Goal: Use online tool/utility: Utilize a website feature to perform a specific function

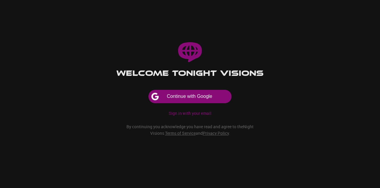
click at [205, 99] on button "Continue with Google" at bounding box center [189, 96] width 83 height 13
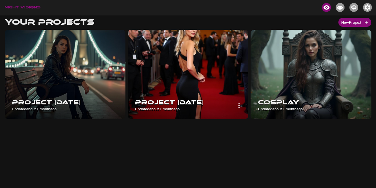
click at [212, 83] on img at bounding box center [188, 74] width 121 height 89
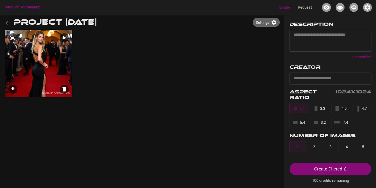
click at [43, 59] on img at bounding box center [38, 63] width 67 height 67
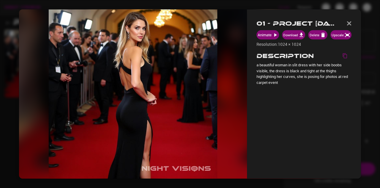
click at [351, 22] on img "button" at bounding box center [349, 23] width 5 height 4
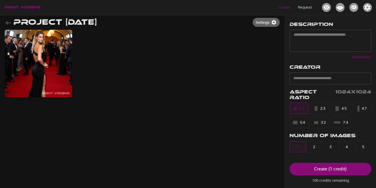
click at [6, 21] on icon "button" at bounding box center [8, 22] width 7 height 7
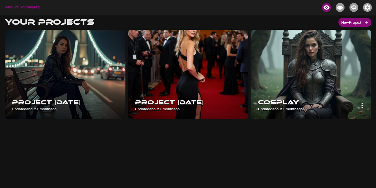
click at [312, 73] on img at bounding box center [310, 74] width 121 height 89
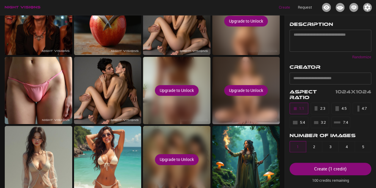
scroll to position [42, 0]
click at [251, 113] on div "Upgrade to Unlock" at bounding box center [245, 90] width 67 height 67
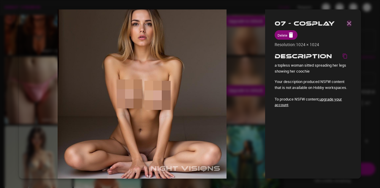
click at [349, 23] on img "button" at bounding box center [349, 23] width 5 height 4
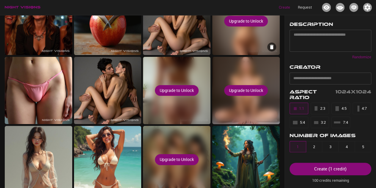
click at [241, 47] on div "Upgrade to Unlock" at bounding box center [245, 21] width 67 height 67
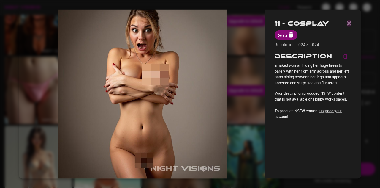
click at [349, 23] on img "button" at bounding box center [349, 23] width 5 height 4
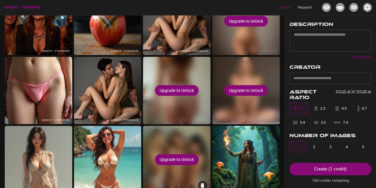
click at [179, 153] on div "Upgrade to Unlock" at bounding box center [176, 159] width 67 height 67
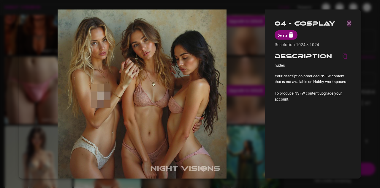
click at [350, 25] on img "button" at bounding box center [349, 23] width 5 height 4
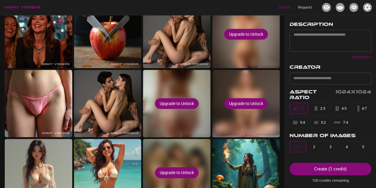
scroll to position [0, 0]
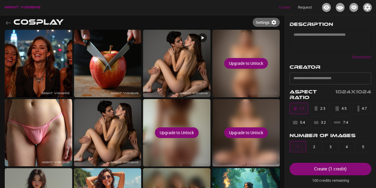
click at [313, 40] on textarea at bounding box center [329, 40] width 73 height 17
type textarea "**********"
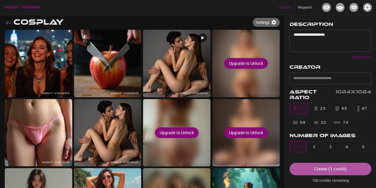
click at [334, 169] on div "Create ( 1 credit )" at bounding box center [330, 169] width 32 height 8
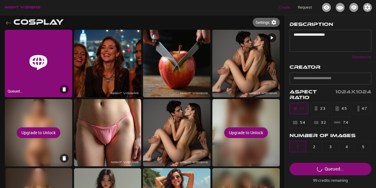
click at [47, 155] on div "Upgrade to Unlock" at bounding box center [38, 132] width 67 height 67
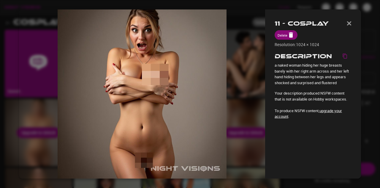
click at [350, 23] on img "button" at bounding box center [349, 23] width 5 height 4
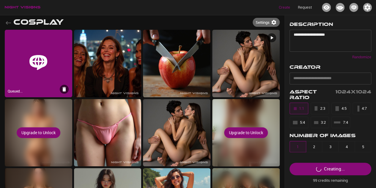
click at [56, 65] on div "Queued..." at bounding box center [38, 63] width 67 height 67
drag, startPoint x: 331, startPoint y: 37, endPoint x: 275, endPoint y: 46, distance: 56.5
click at [275, 46] on div "**********" at bounding box center [188, 162] width 366 height 294
click at [331, 38] on textarea "**********" at bounding box center [327, 40] width 69 height 17
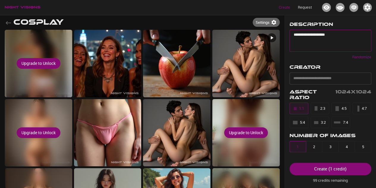
drag, startPoint x: 334, startPoint y: 33, endPoint x: 292, endPoint y: 35, distance: 42.5
click at [292, 35] on div "**********" at bounding box center [330, 41] width 82 height 22
type textarea "**********"
click at [63, 42] on div "Upgrade to Unlock" at bounding box center [38, 63] width 67 height 67
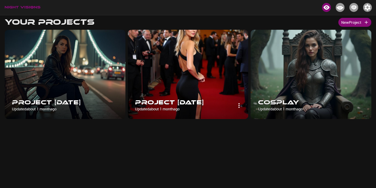
click at [213, 79] on img at bounding box center [188, 74] width 121 height 89
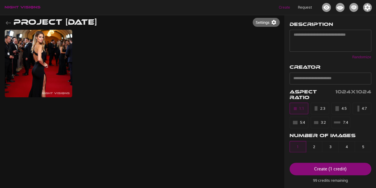
click at [8, 23] on icon "button" at bounding box center [8, 23] width 5 height 4
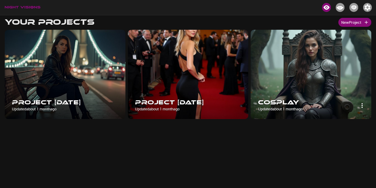
click at [339, 57] on img at bounding box center [310, 74] width 121 height 89
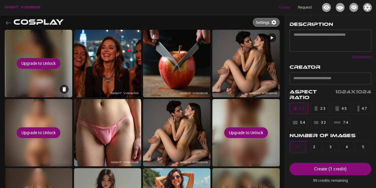
click at [53, 85] on div "Upgrade to Unlock" at bounding box center [38, 63] width 67 height 67
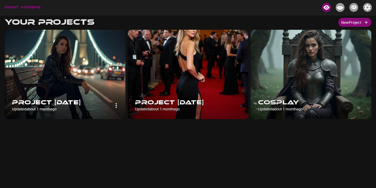
click at [20, 61] on img at bounding box center [65, 74] width 121 height 89
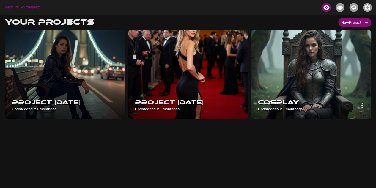
click at [285, 62] on img at bounding box center [310, 74] width 121 height 89
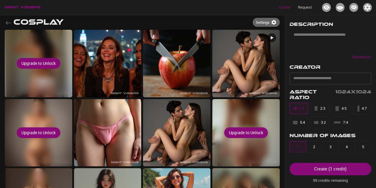
click at [315, 40] on textarea at bounding box center [329, 40] width 73 height 17
click at [291, 37] on div "**********" at bounding box center [330, 41] width 82 height 22
click at [293, 34] on textarea "**********" at bounding box center [327, 40] width 69 height 17
click at [353, 37] on textarea "**********" at bounding box center [327, 40] width 69 height 17
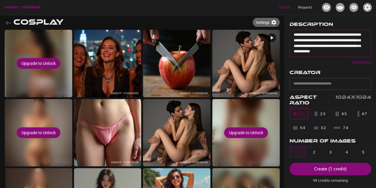
click at [340, 170] on div "Create ( 1 credit )" at bounding box center [330, 169] width 32 height 8
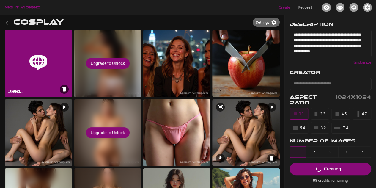
click at [252, 126] on img at bounding box center [245, 132] width 67 height 67
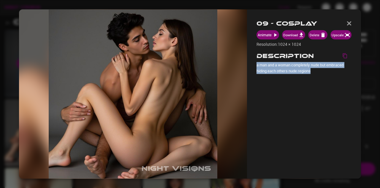
drag, startPoint x: 314, startPoint y: 71, endPoint x: 256, endPoint y: 64, distance: 58.3
click at [256, 64] on div "09 - Cosplay Animate Download Delete Upscale Resolution: 1024 × 1024 Descriptio…" at bounding box center [304, 94] width 114 height 169
copy p "a man and a woman completely nude but embraced hiding each others nude regions"
click at [347, 24] on img "button" at bounding box center [349, 23] width 5 height 4
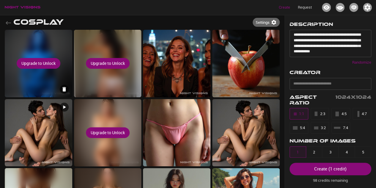
click at [56, 83] on div "Upgrade to Unlock" at bounding box center [38, 63] width 67 height 67
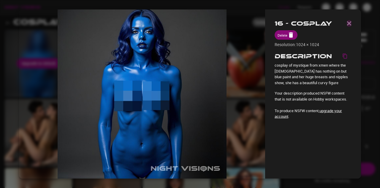
click at [348, 24] on img "button" at bounding box center [349, 23] width 5 height 4
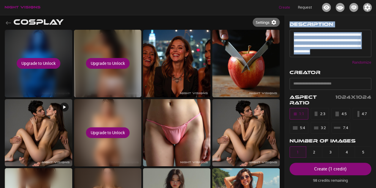
drag, startPoint x: 318, startPoint y: 54, endPoint x: 284, endPoint y: 37, distance: 38.8
click at [284, 37] on div "**********" at bounding box center [315, 162] width 73 height 294
click at [349, 53] on textarea "**********" at bounding box center [327, 43] width 69 height 22
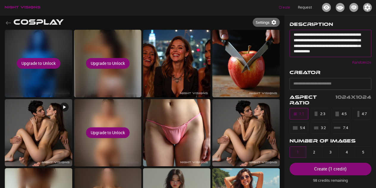
drag, startPoint x: 350, startPoint y: 53, endPoint x: 294, endPoint y: 36, distance: 58.4
click at [294, 36] on textarea "**********" at bounding box center [327, 43] width 69 height 22
type textarea "*"
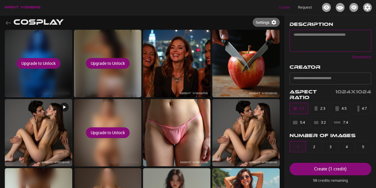
paste textarea "**********"
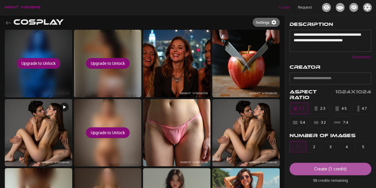
click at [328, 168] on div "Create ( 1 credit )" at bounding box center [330, 169] width 32 height 8
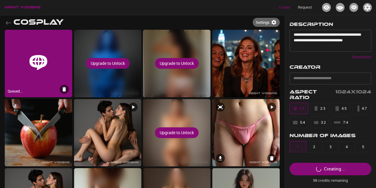
click at [223, 152] on img at bounding box center [245, 132] width 67 height 67
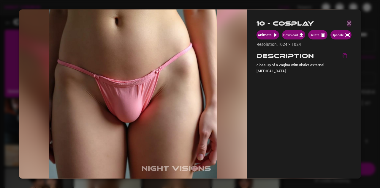
click at [350, 23] on img "button" at bounding box center [349, 23] width 5 height 4
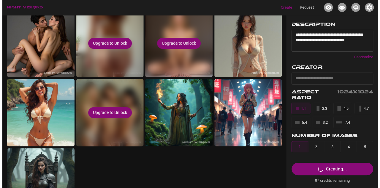
scroll to position [79, 0]
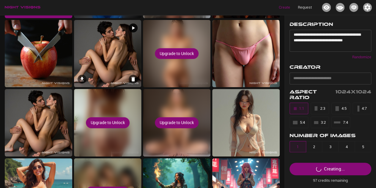
click at [112, 67] on img at bounding box center [107, 53] width 67 height 67
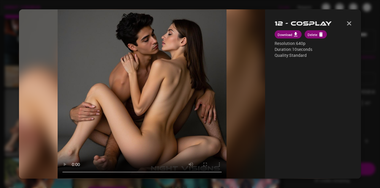
click at [295, 24] on div "12 - Cosplay Download Delete Resolution: 640p Duration: 10 seconds Quality: Sta…" at bounding box center [313, 94] width 96 height 169
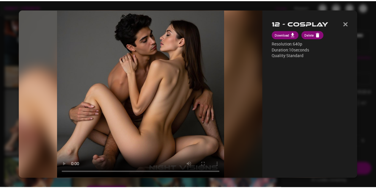
scroll to position [12, 0]
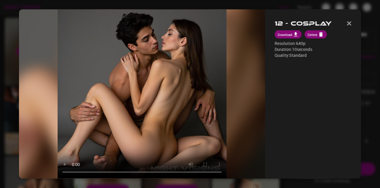
click at [347, 23] on img "button" at bounding box center [349, 23] width 5 height 4
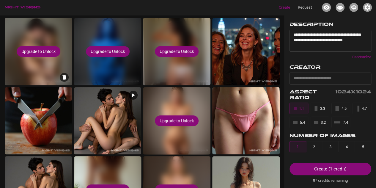
click at [21, 71] on div "Upgrade to Unlock" at bounding box center [38, 51] width 67 height 67
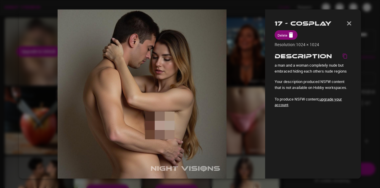
click at [348, 22] on img "button" at bounding box center [349, 23] width 5 height 4
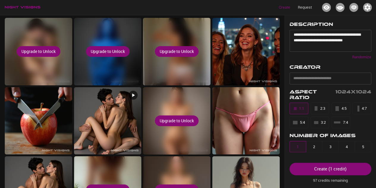
click at [324, 168] on div "Create ( 1 credit )" at bounding box center [330, 169] width 32 height 8
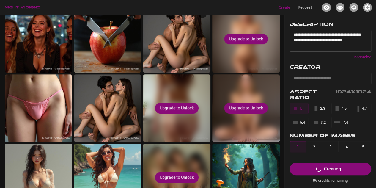
scroll to position [0, 0]
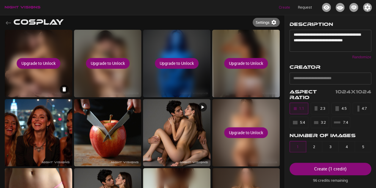
click at [58, 41] on div "Upgrade to Unlock" at bounding box center [38, 63] width 67 height 67
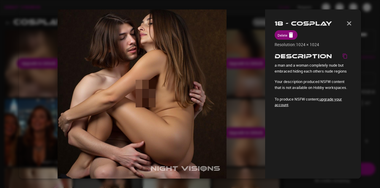
click at [348, 25] on img "button" at bounding box center [349, 23] width 5 height 4
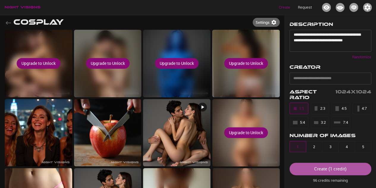
click at [316, 170] on div "Create ( 1 credit )" at bounding box center [330, 169] width 32 height 8
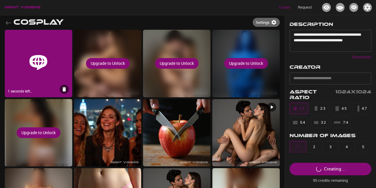
click at [48, 64] on div "1 seconds left…" at bounding box center [38, 63] width 67 height 67
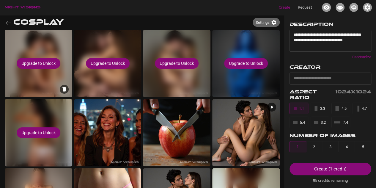
click at [67, 43] on div "Upgrade to Unlock" at bounding box center [38, 63] width 67 height 67
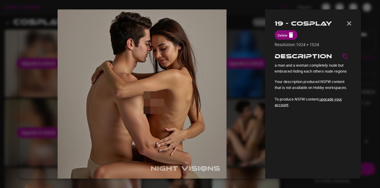
click at [349, 24] on img "button" at bounding box center [349, 23] width 5 height 4
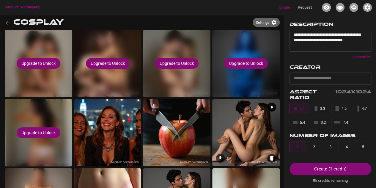
click at [239, 122] on img at bounding box center [245, 132] width 67 height 67
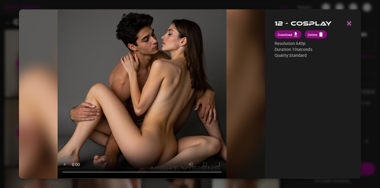
click at [347, 25] on img "button" at bounding box center [349, 23] width 5 height 4
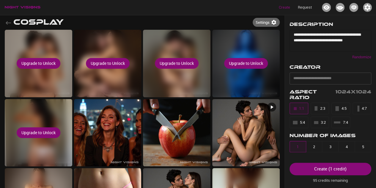
click at [309, 45] on textarea "**********" at bounding box center [327, 40] width 69 height 17
type textarea "*"
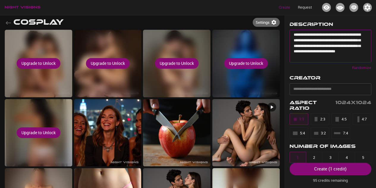
click at [343, 170] on div "Create ( 1 credit )" at bounding box center [330, 169] width 32 height 8
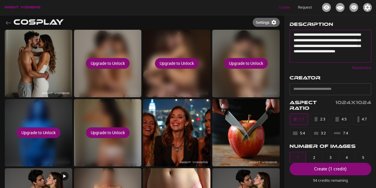
drag, startPoint x: 312, startPoint y: 45, endPoint x: 317, endPoint y: 52, distance: 9.4
click at [312, 45] on textarea "**********" at bounding box center [327, 46] width 69 height 28
click at [311, 48] on textarea "**********" at bounding box center [327, 46] width 69 height 28
click at [310, 45] on textarea "**********" at bounding box center [327, 46] width 69 height 28
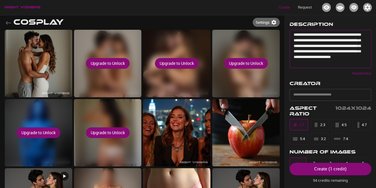
drag, startPoint x: 324, startPoint y: 58, endPoint x: 309, endPoint y: 53, distance: 15.3
click at [309, 53] on textarea "**********" at bounding box center [327, 48] width 69 height 33
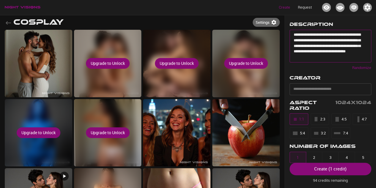
click at [328, 170] on div "Create ( 1 credit )" at bounding box center [330, 169] width 32 height 8
click at [135, 78] on div "Upgrade to Unlock" at bounding box center [107, 63] width 67 height 67
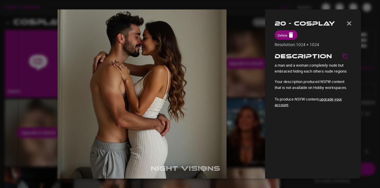
click at [234, 91] on div at bounding box center [142, 94] width 246 height 169
click at [244, 67] on div at bounding box center [142, 94] width 246 height 169
drag, startPoint x: 233, startPoint y: 142, endPoint x: 229, endPoint y: 143, distance: 4.2
click at [230, 143] on div at bounding box center [142, 94] width 246 height 169
click at [348, 23] on img "button" at bounding box center [349, 23] width 5 height 4
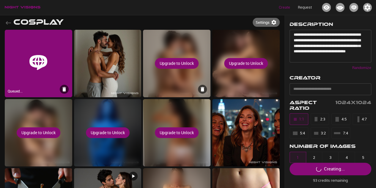
click at [184, 77] on div "Upgrade to Unlock" at bounding box center [176, 63] width 67 height 67
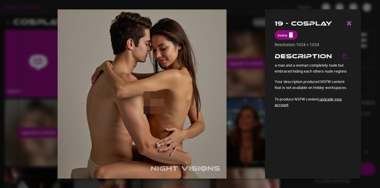
click at [349, 22] on img "button" at bounding box center [349, 23] width 5 height 4
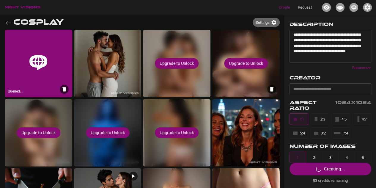
click at [239, 77] on div "Upgrade to Unlock" at bounding box center [245, 63] width 67 height 67
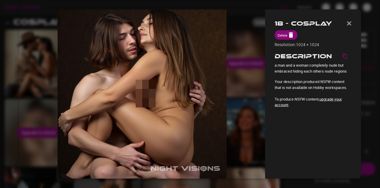
click at [349, 23] on img "button" at bounding box center [349, 23] width 5 height 4
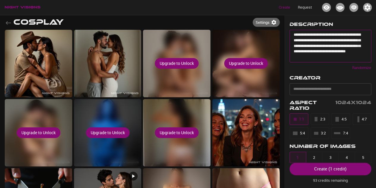
drag, startPoint x: 332, startPoint y: 55, endPoint x: 291, endPoint y: 37, distance: 44.9
click at [290, 29] on div "**********" at bounding box center [329, 42] width 91 height 55
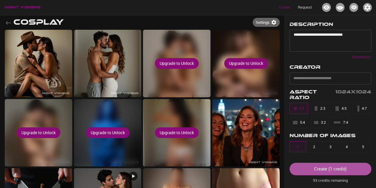
click at [331, 167] on div "Create ( 1 credit )" at bounding box center [330, 169] width 32 height 8
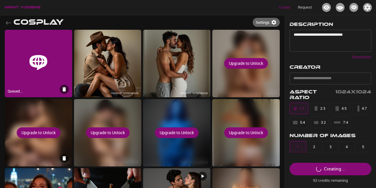
click at [54, 109] on div "Upgrade to Unlock" at bounding box center [38, 132] width 67 height 67
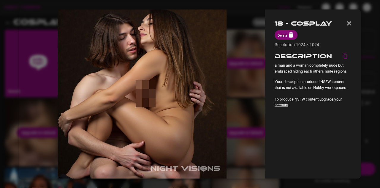
click at [351, 22] on img "button" at bounding box center [349, 23] width 5 height 4
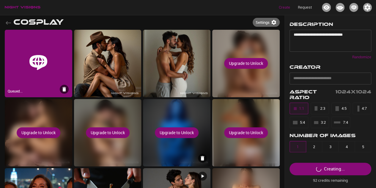
click at [181, 112] on div "Upgrade to Unlock" at bounding box center [176, 132] width 67 height 67
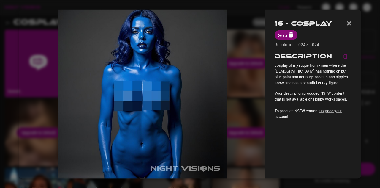
click at [348, 26] on button "button" at bounding box center [349, 23] width 5 height 9
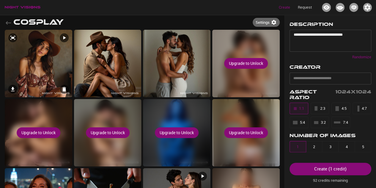
click at [63, 63] on img at bounding box center [38, 63] width 67 height 67
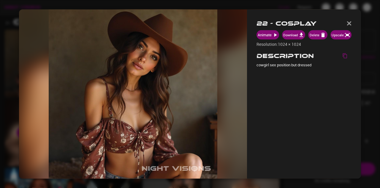
click at [344, 25] on header "22 - Cosplay" at bounding box center [304, 24] width 95 height 11
click at [352, 23] on div "22 - Cosplay Animate Download Delete Upscale Resolution: 1024 × 1024 Descriptio…" at bounding box center [304, 94] width 114 height 169
click at [349, 23] on img "button" at bounding box center [349, 23] width 5 height 4
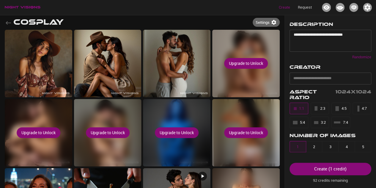
click at [335, 170] on div "Create ( 1 credit )" at bounding box center [330, 169] width 32 height 8
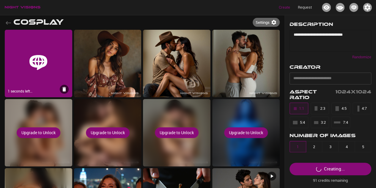
click at [294, 32] on textarea "**********" at bounding box center [327, 40] width 69 height 17
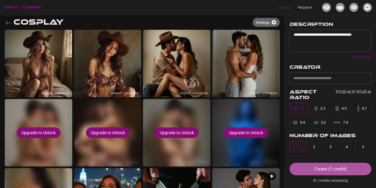
click at [340, 165] on div "Create ( 1 credit )" at bounding box center [330, 169] width 32 height 8
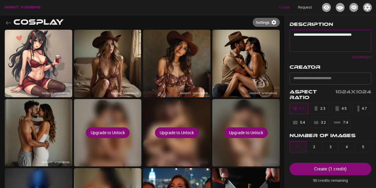
drag, startPoint x: 362, startPoint y: 34, endPoint x: 295, endPoint y: 37, distance: 66.9
click at [292, 36] on div "**********" at bounding box center [330, 41] width 82 height 22
click at [325, 171] on div "Create ( 1 credit )" at bounding box center [330, 169] width 32 height 8
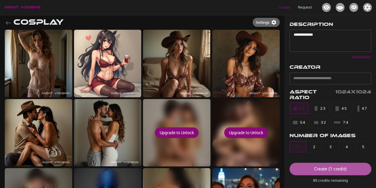
click at [308, 170] on button "Create ( 1 credit )" at bounding box center [330, 168] width 82 height 12
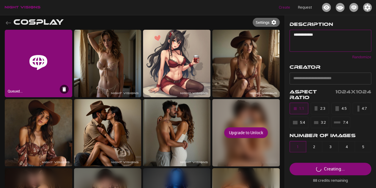
drag, startPoint x: 320, startPoint y: 36, endPoint x: 285, endPoint y: 35, distance: 34.5
click at [286, 34] on div "**********" at bounding box center [329, 37] width 91 height 45
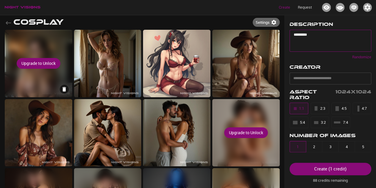
click at [61, 45] on div "Upgrade to Unlock" at bounding box center [38, 63] width 67 height 67
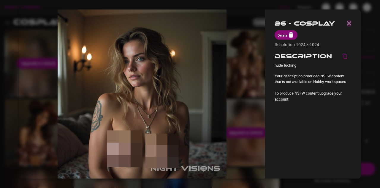
click at [350, 25] on img "button" at bounding box center [349, 23] width 5 height 4
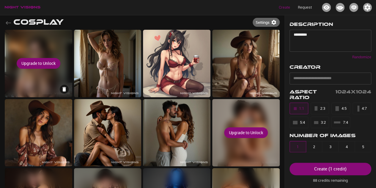
click at [65, 45] on div "Upgrade to Unlock" at bounding box center [38, 63] width 67 height 67
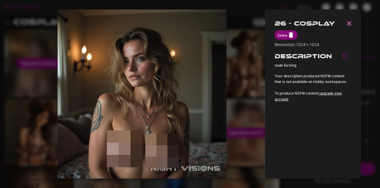
click at [348, 22] on img "button" at bounding box center [349, 23] width 5 height 4
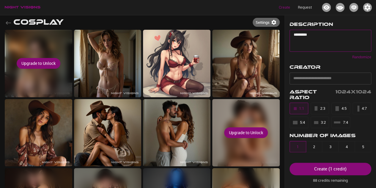
click at [311, 33] on textarea "********" at bounding box center [327, 40] width 69 height 17
click at [293, 35] on textarea "**********" at bounding box center [327, 40] width 69 height 17
type textarea "**********"
click at [331, 167] on div "Create ( 1 credit )" at bounding box center [330, 169] width 32 height 8
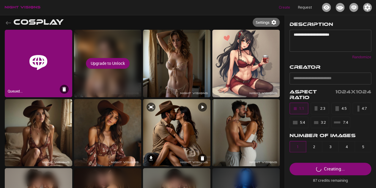
scroll to position [79, 0]
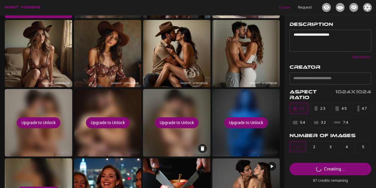
click at [201, 108] on div "Upgrade to Unlock" at bounding box center [176, 122] width 67 height 67
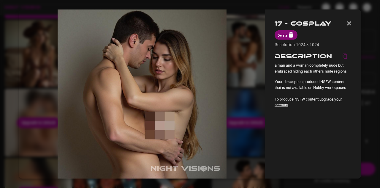
click at [352, 20] on div "17 - Cosplay Delete Resolution: 1024 × 1024 Description a man and a woman compl…" at bounding box center [313, 94] width 96 height 169
click at [350, 23] on img "button" at bounding box center [349, 23] width 5 height 4
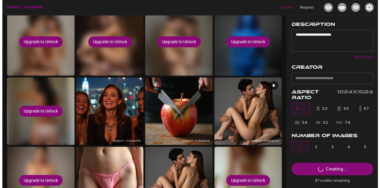
scroll to position [317, 0]
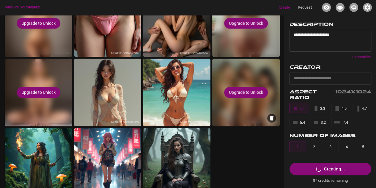
click at [243, 119] on div "Upgrade to Unlock" at bounding box center [245, 92] width 67 height 67
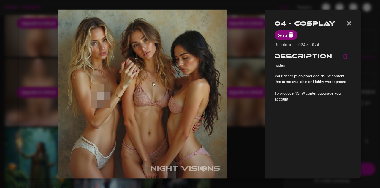
click at [349, 22] on img "button" at bounding box center [349, 23] width 5 height 4
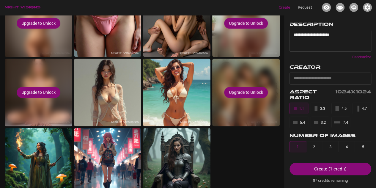
scroll to position [0, 0]
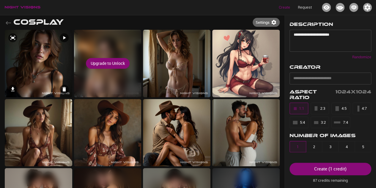
click at [51, 70] on img at bounding box center [38, 63] width 67 height 67
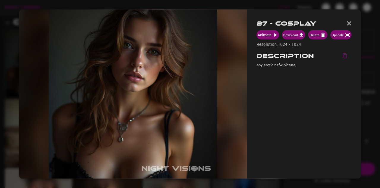
click at [348, 22] on img "button" at bounding box center [349, 23] width 5 height 4
